Goal: Task Accomplishment & Management: Use online tool/utility

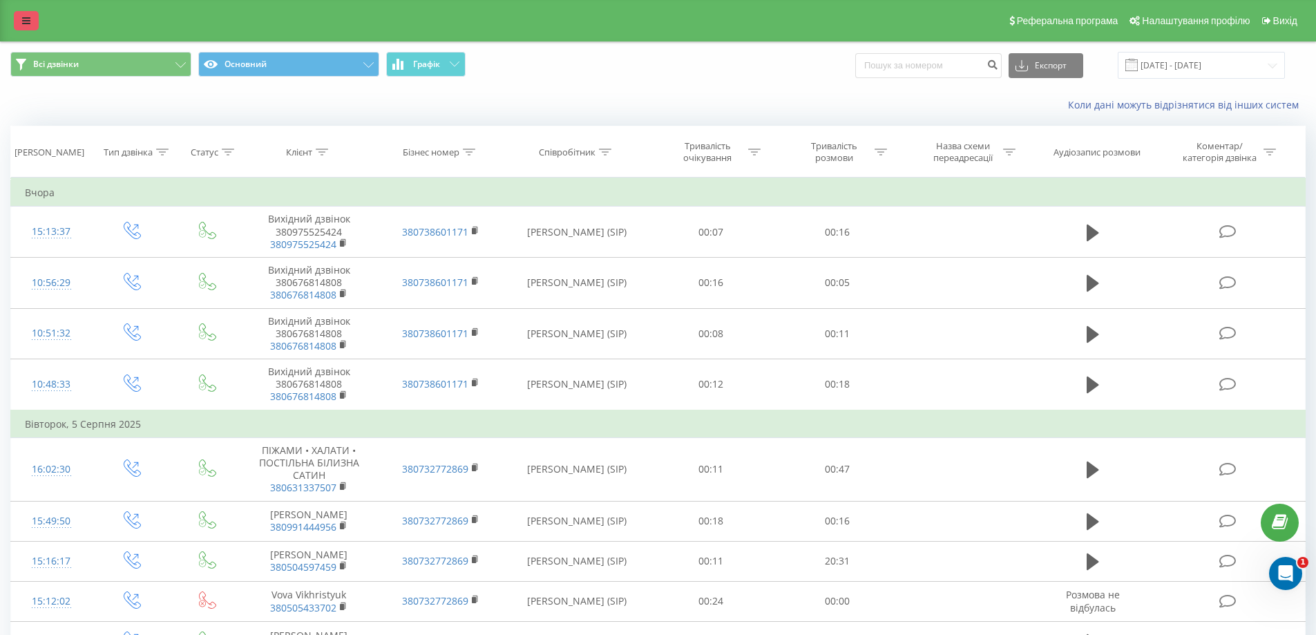
click at [28, 23] on icon at bounding box center [26, 21] width 8 height 10
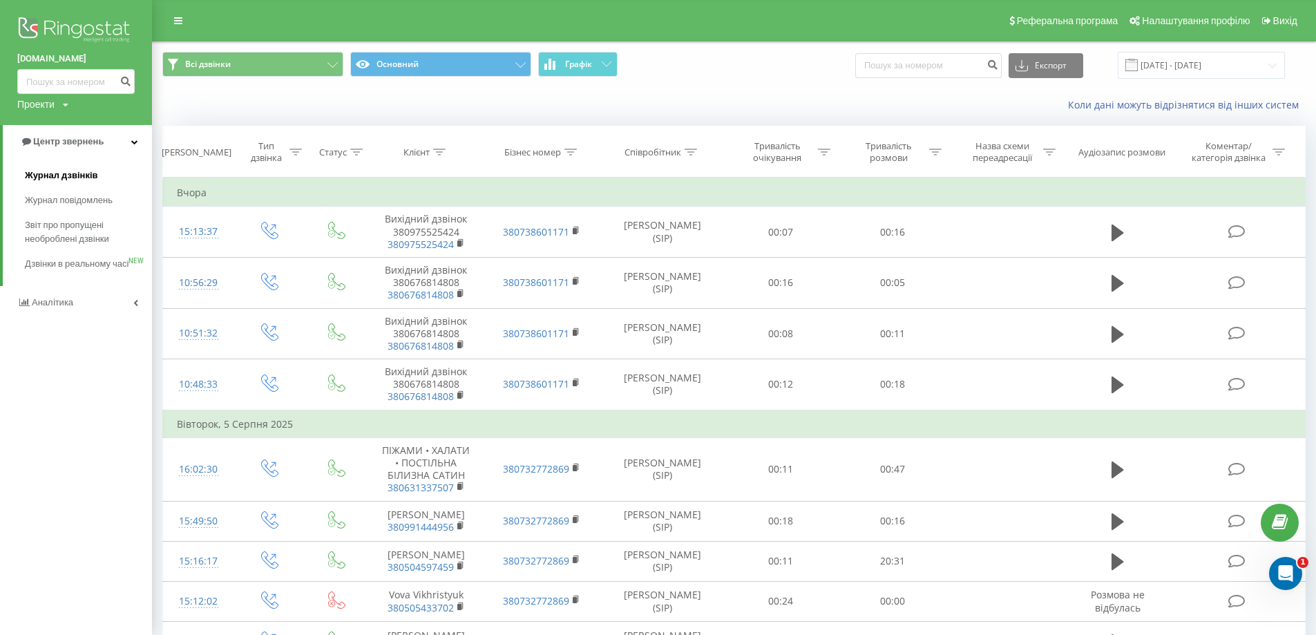
click at [66, 175] on span "Журнал дзвінків" at bounding box center [61, 176] width 73 height 14
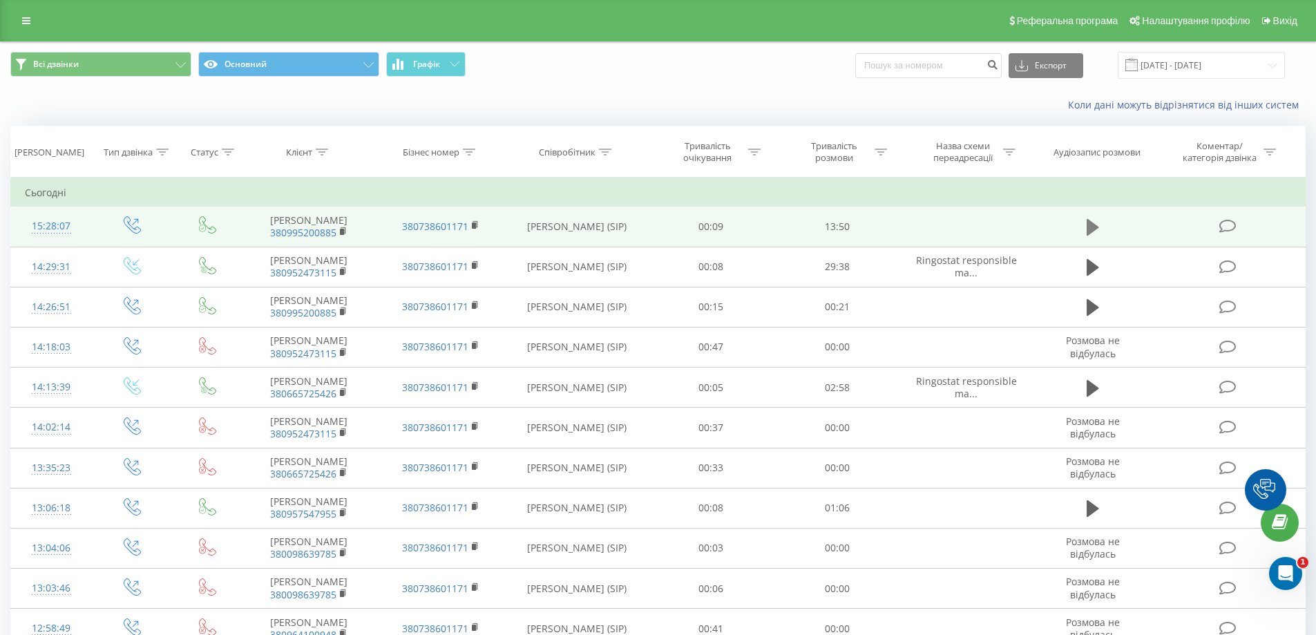
click at [1090, 228] on icon at bounding box center [1093, 227] width 12 height 17
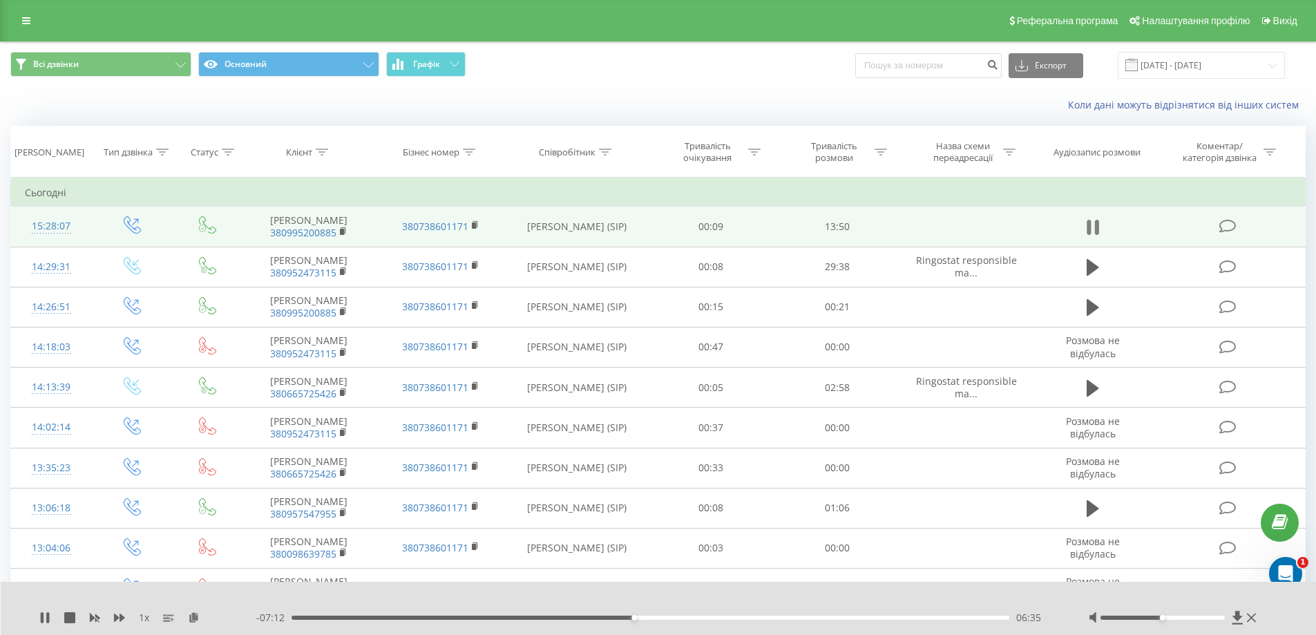
click at [1085, 229] on button at bounding box center [1093, 227] width 21 height 21
click at [1092, 229] on icon at bounding box center [1093, 227] width 12 height 17
click at [1100, 231] on button at bounding box center [1093, 227] width 21 height 21
click at [1084, 224] on button at bounding box center [1093, 227] width 21 height 21
